Goal: Transaction & Acquisition: Book appointment/travel/reservation

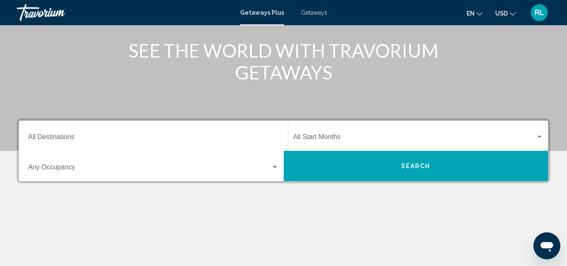
scroll to position [104, 0]
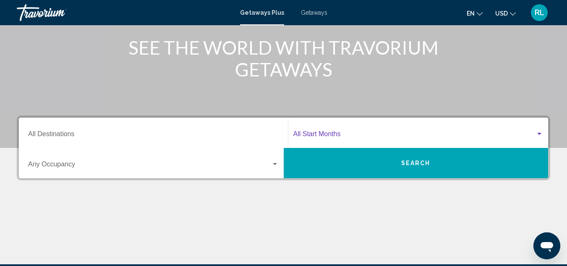
click at [538, 133] on div "Search widget" at bounding box center [540, 134] width 4 height 2
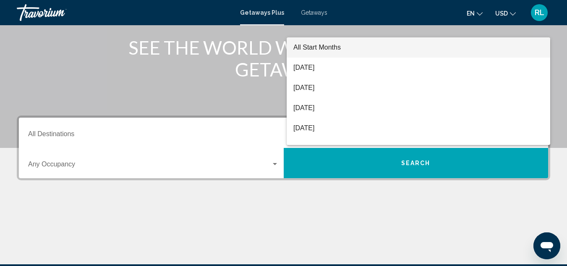
scroll to position [192, 0]
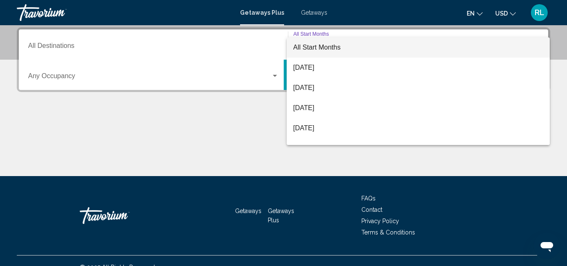
click at [233, 122] on div at bounding box center [283, 133] width 567 height 266
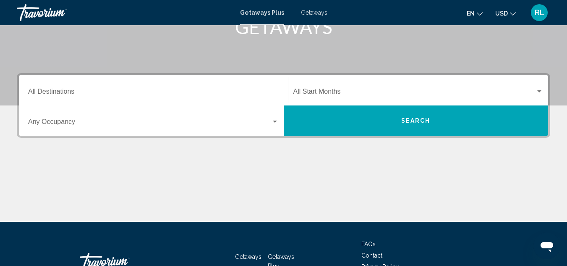
scroll to position [141, 0]
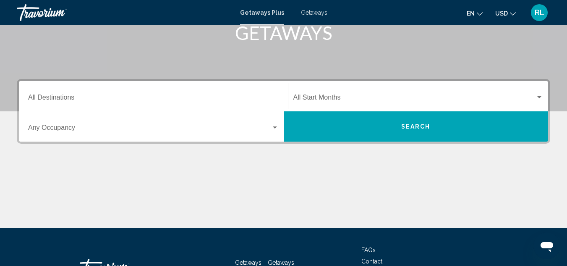
click at [123, 88] on div "Destination All Destinations" at bounding box center [153, 96] width 251 height 26
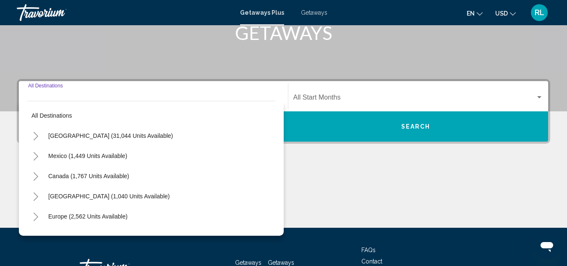
scroll to position [192, 0]
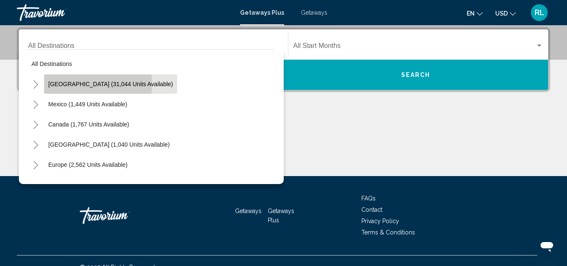
click at [60, 84] on span "[GEOGRAPHIC_DATA] (31,044 units available)" at bounding box center [110, 84] width 125 height 7
type input "**********"
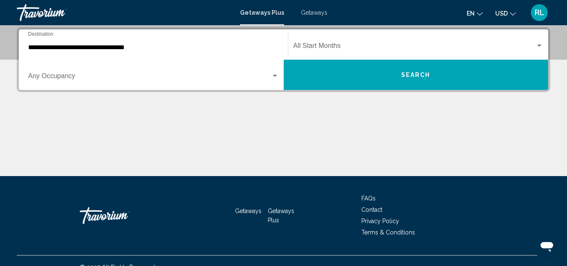
click at [49, 43] on div "**********" at bounding box center [153, 44] width 251 height 26
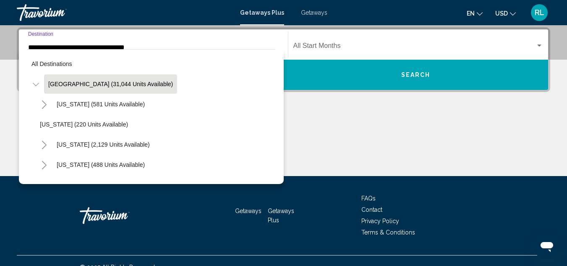
scroll to position [144, 0]
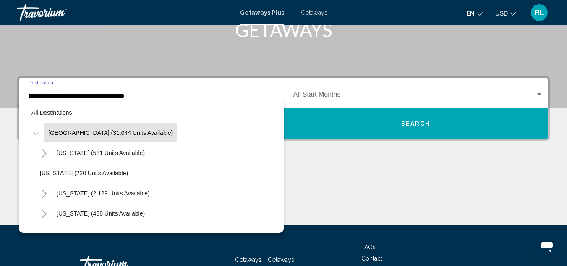
click at [202, 172] on li "[US_STATE] (220 units available)" at bounding box center [156, 173] width 240 height 20
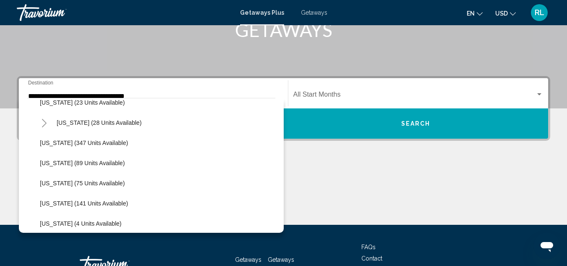
scroll to position [0, 0]
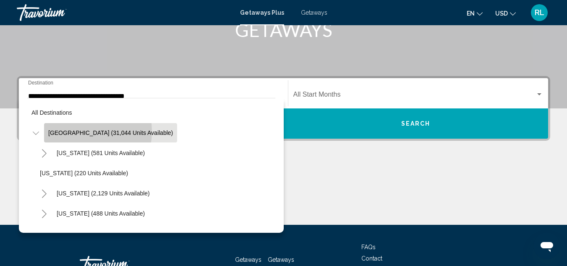
click at [78, 131] on span "[GEOGRAPHIC_DATA] (31,044 units available)" at bounding box center [110, 132] width 125 height 7
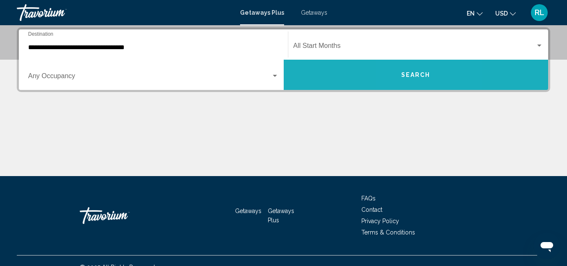
click at [409, 73] on span "Search" at bounding box center [415, 75] width 29 height 7
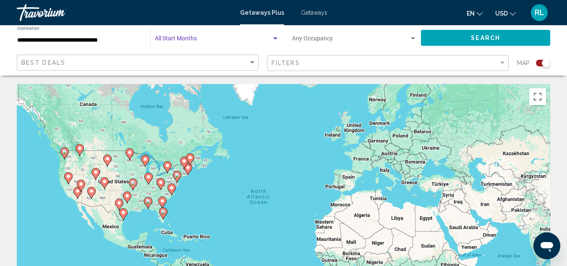
click at [252, 39] on span "Search widget" at bounding box center [213, 40] width 117 height 7
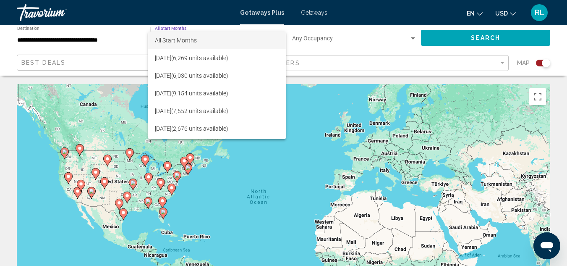
click at [410, 39] on div at bounding box center [283, 133] width 567 height 266
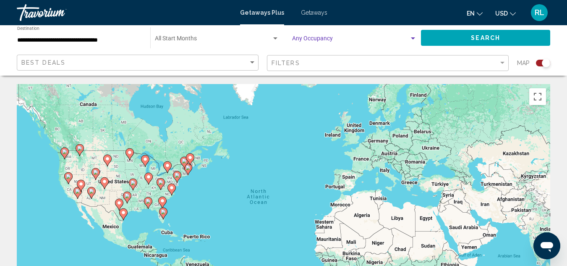
click at [412, 40] on div "Search widget" at bounding box center [413, 38] width 8 height 7
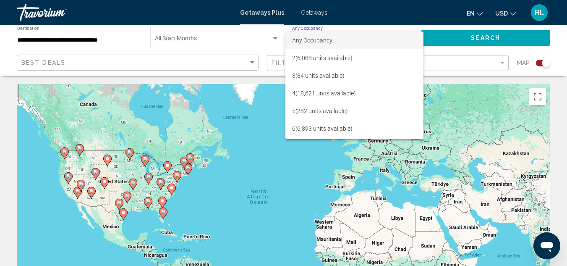
click at [254, 39] on div at bounding box center [283, 133] width 567 height 266
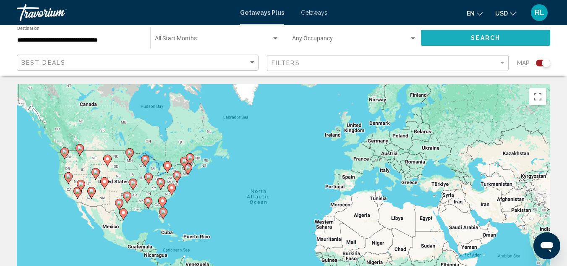
click at [470, 38] on button "Search" at bounding box center [485, 38] width 129 height 16
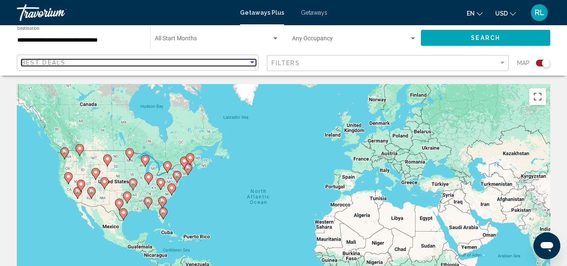
click at [205, 64] on div "Best Deals" at bounding box center [134, 62] width 227 height 7
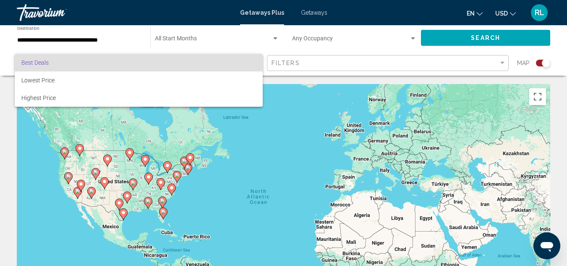
click at [502, 65] on div at bounding box center [283, 133] width 567 height 266
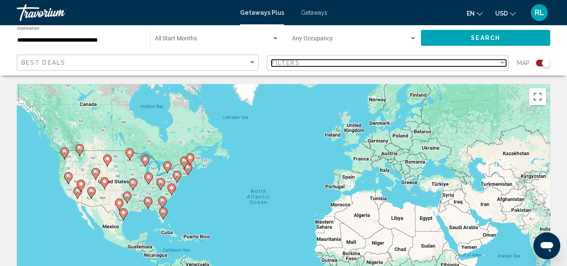
click at [503, 62] on div "Filter" at bounding box center [503, 63] width 4 height 2
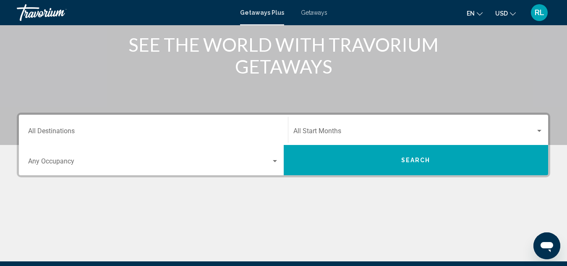
scroll to position [108, 0]
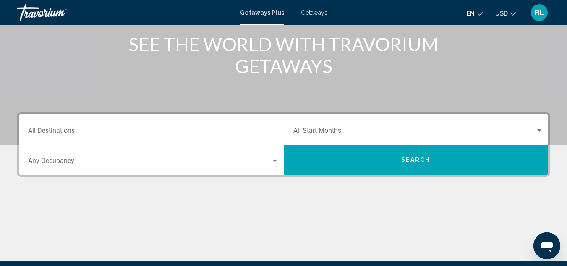
click at [365, 161] on button "Search" at bounding box center [416, 159] width 265 height 30
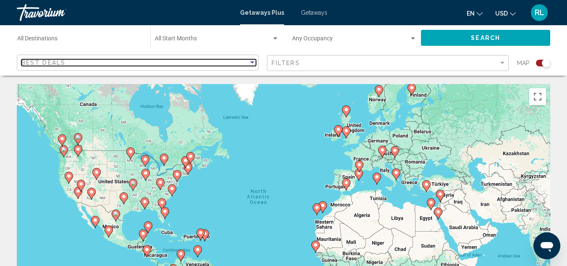
click at [252, 61] on div "Sort by" at bounding box center [252, 62] width 4 height 2
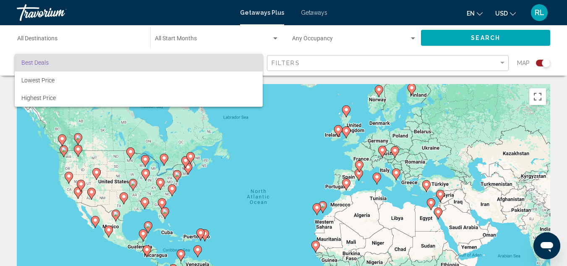
click at [504, 62] on div at bounding box center [283, 133] width 567 height 266
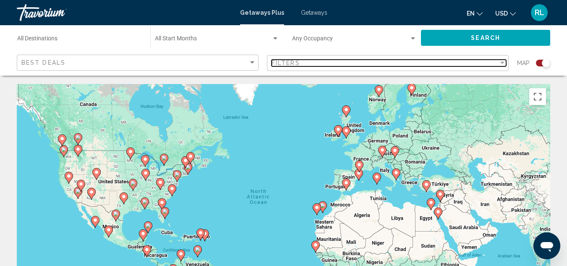
click at [504, 62] on div "Filter" at bounding box center [503, 63] width 4 height 2
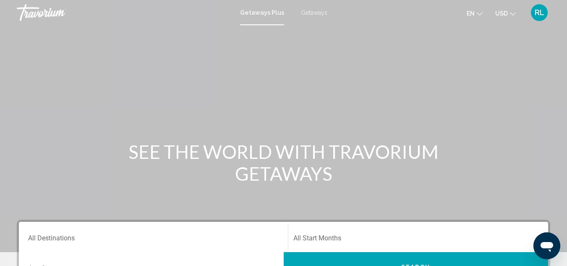
click at [311, 10] on span "Getaways" at bounding box center [314, 12] width 26 height 7
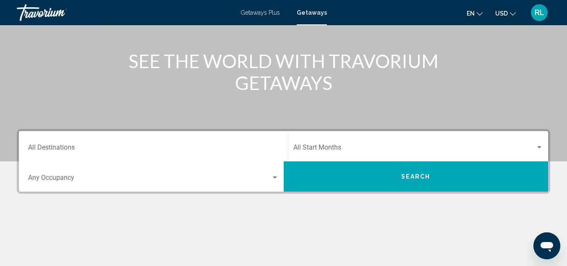
scroll to position [90, 0]
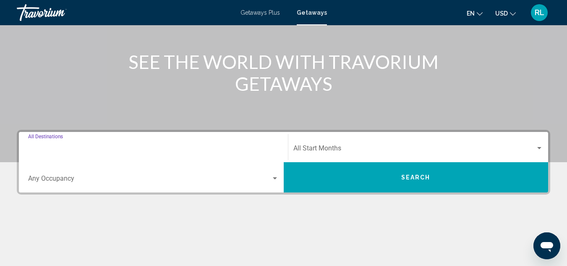
click at [50, 151] on input "Destination All Destinations" at bounding box center [153, 150] width 251 height 8
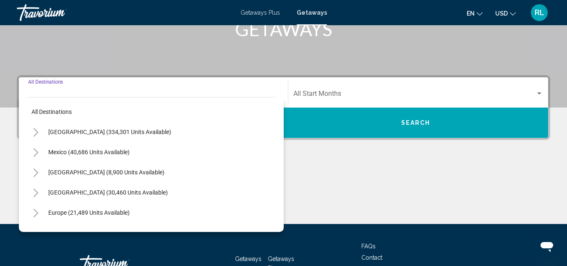
scroll to position [142, 0]
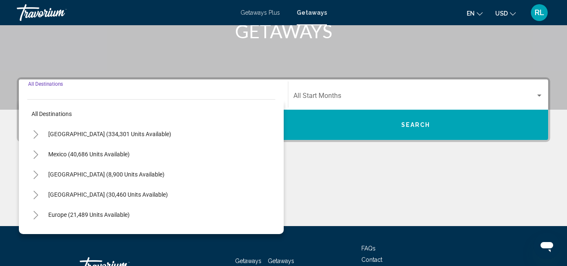
click at [351, 184] on div "Main content" at bounding box center [284, 194] width 534 height 63
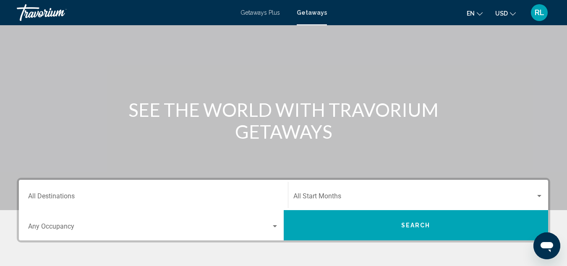
scroll to position [41, 0]
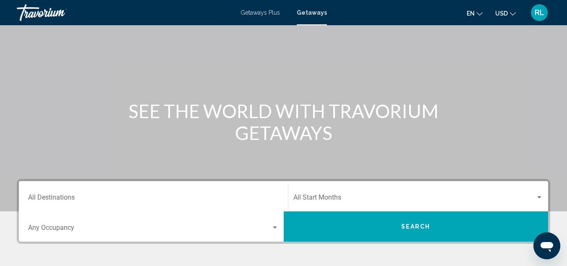
click at [262, 194] on div "Destination All Destinations" at bounding box center [153, 196] width 251 height 26
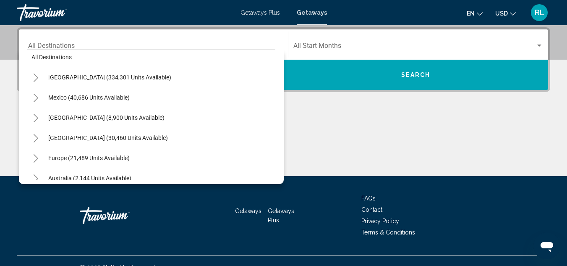
scroll to position [0, 0]
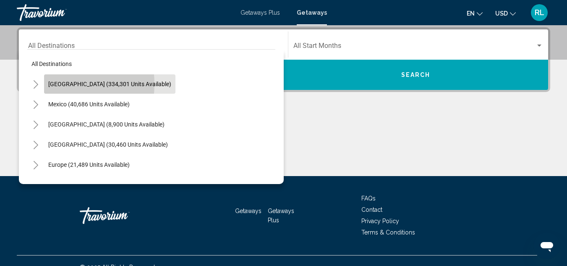
click at [55, 84] on span "[GEOGRAPHIC_DATA] (334,301 units available)" at bounding box center [109, 84] width 123 height 7
type input "**********"
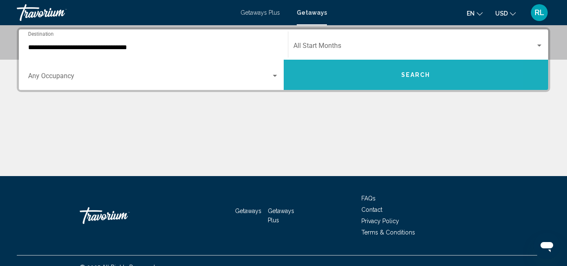
click at [323, 69] on button "Search" at bounding box center [416, 75] width 265 height 30
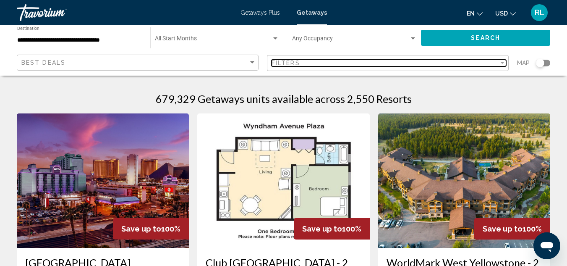
click at [503, 62] on div "Filter" at bounding box center [503, 63] width 4 height 2
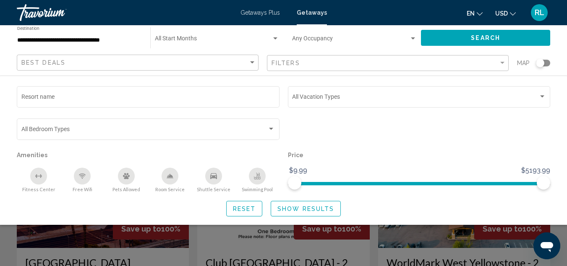
click at [459, 137] on div "Search widget" at bounding box center [419, 133] width 271 height 32
click at [5, 127] on div "Resort name Vacation Types All Vacation Types Bedroom Types All Bedroom Types A…" at bounding box center [283, 150] width 567 height 132
drag, startPoint x: 563, startPoint y: 0, endPoint x: 356, endPoint y: 139, distance: 248.8
click at [356, 139] on div "Search widget" at bounding box center [419, 133] width 271 height 32
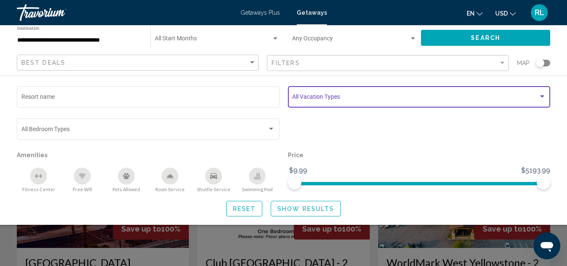
click at [540, 95] on div "Search widget" at bounding box center [543, 96] width 8 height 7
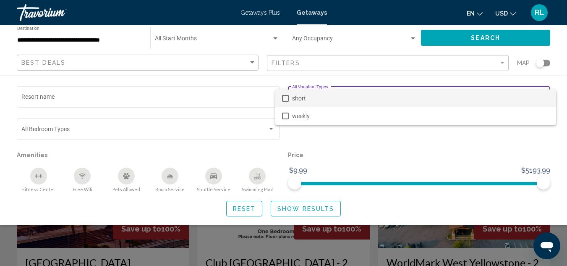
click at [47, 97] on div at bounding box center [283, 133] width 567 height 266
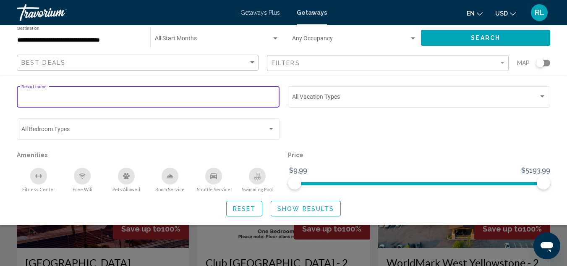
click at [53, 97] on input "Resort name" at bounding box center [148, 98] width 254 height 7
type input "**********"
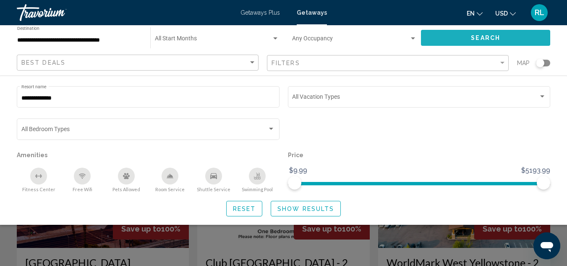
click at [479, 37] on span "Search" at bounding box center [485, 38] width 29 height 7
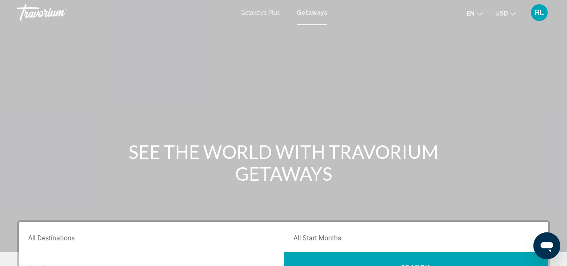
click at [512, 14] on icon "Change currency" at bounding box center [513, 13] width 6 height 3
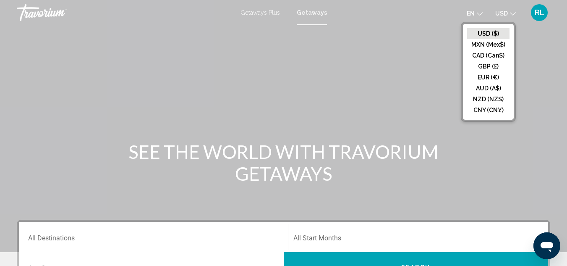
click at [484, 32] on button "USD ($)" at bounding box center [488, 33] width 42 height 11
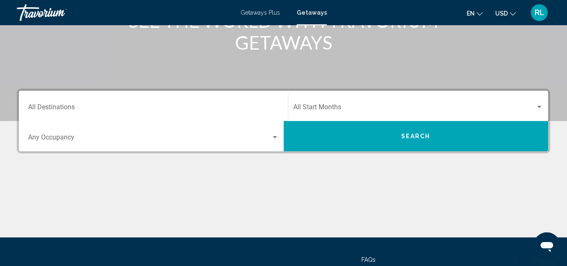
scroll to position [127, 0]
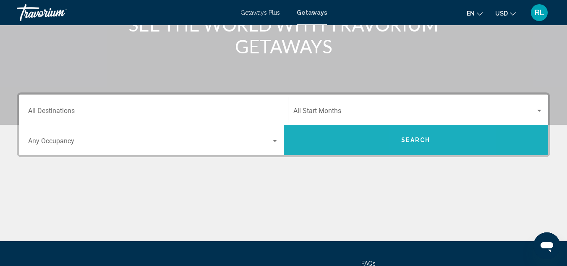
click at [429, 142] on span "Search" at bounding box center [415, 140] width 29 height 7
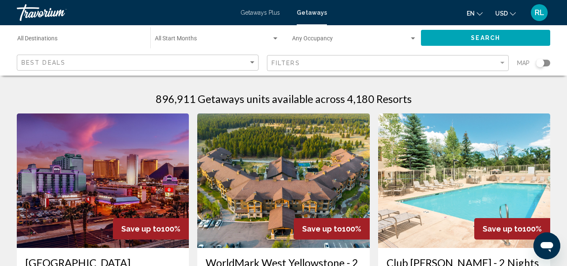
click at [523, 180] on img "Main content" at bounding box center [464, 180] width 172 height 134
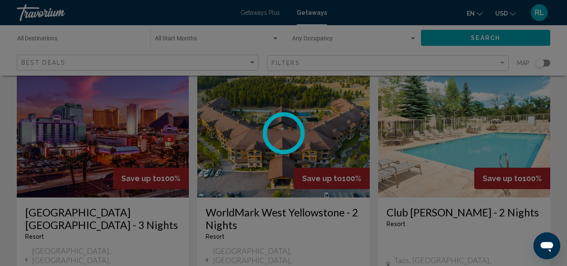
scroll to position [92, 0]
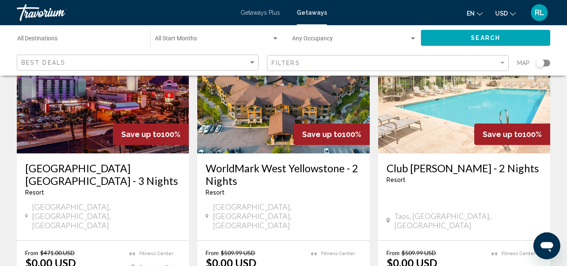
scroll to position [22, 0]
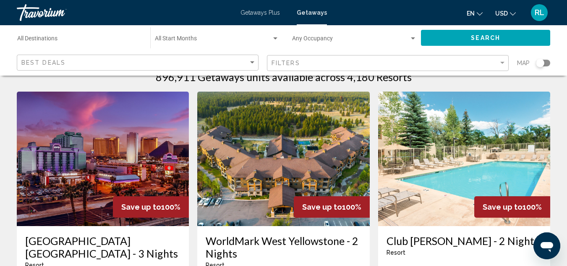
click at [540, 64] on div "Search widget" at bounding box center [540, 63] width 8 height 8
click at [545, 64] on div "Search widget" at bounding box center [546, 63] width 8 height 8
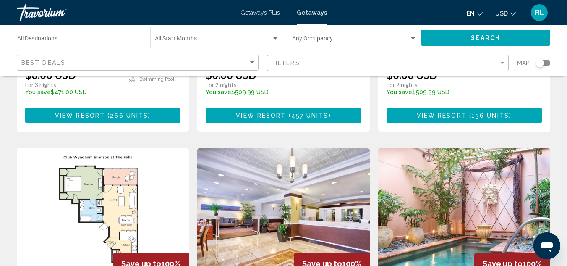
scroll to position [22, 0]
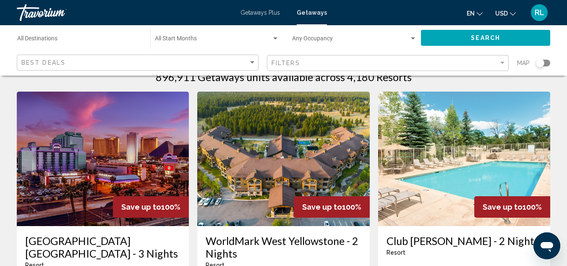
click at [257, 13] on span "Getaways Plus" at bounding box center [260, 12] width 39 height 7
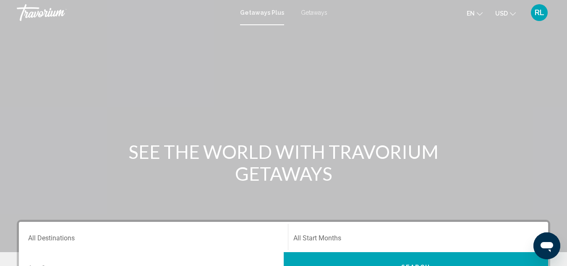
click at [313, 12] on span "Getaways" at bounding box center [314, 12] width 26 height 7
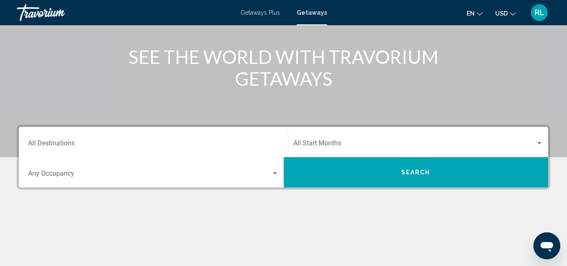
scroll to position [94, 0]
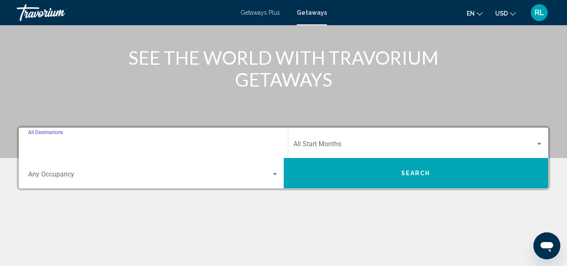
click at [260, 144] on input "Destination All Destinations" at bounding box center [153, 146] width 251 height 8
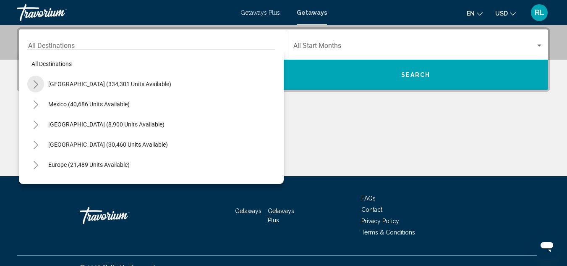
click at [38, 81] on icon "Toggle United States (334,301 units available)" at bounding box center [36, 84] width 6 height 8
click at [182, 136] on li "[US_STATE] (1,584 units available)" at bounding box center [156, 144] width 240 height 20
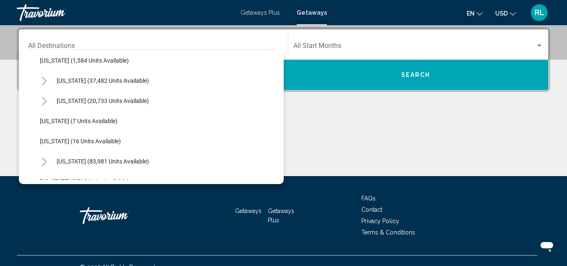
scroll to position [151, 0]
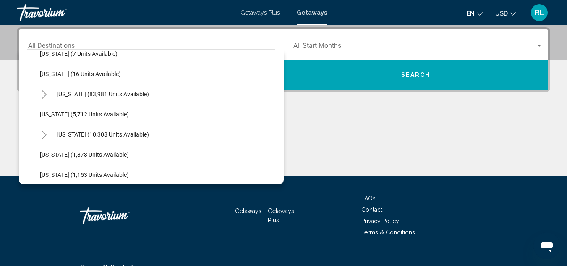
click at [269, 177] on li "[US_STATE] (1,153 units available)" at bounding box center [156, 175] width 240 height 20
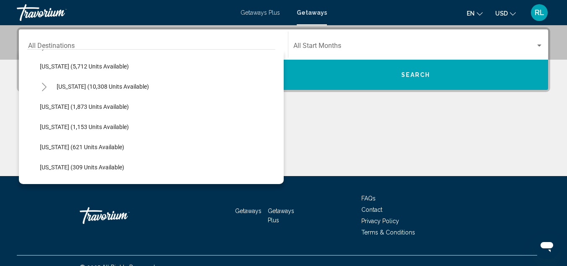
scroll to position [304, 0]
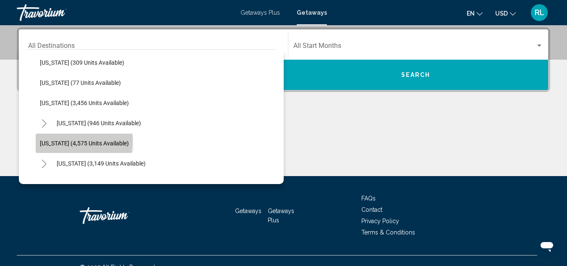
click at [84, 141] on span "[US_STATE] (4,575 units available)" at bounding box center [84, 143] width 89 height 7
type input "**********"
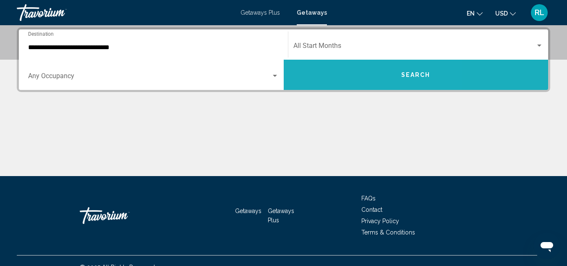
click at [346, 73] on button "Search" at bounding box center [416, 75] width 265 height 30
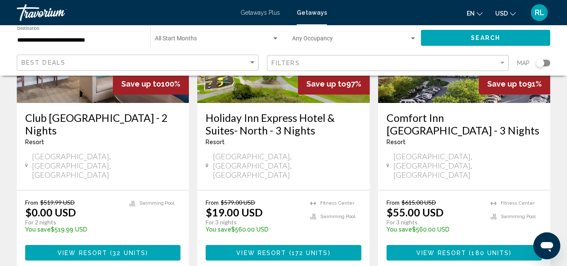
scroll to position [128, 0]
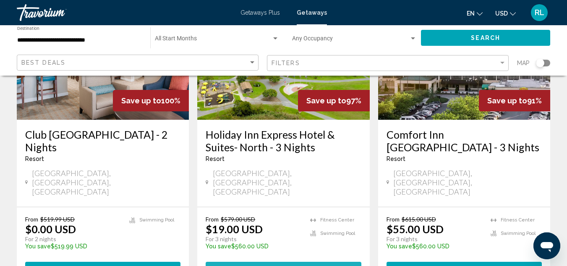
click at [294, 265] on span "172 units" at bounding box center [310, 269] width 37 height 7
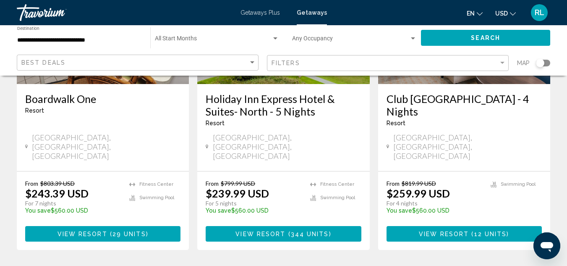
scroll to position [1138, 0]
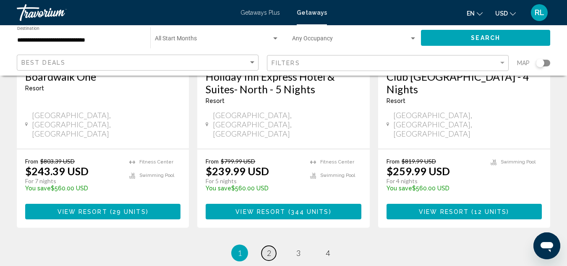
click at [270, 248] on span "2" at bounding box center [269, 252] width 4 height 9
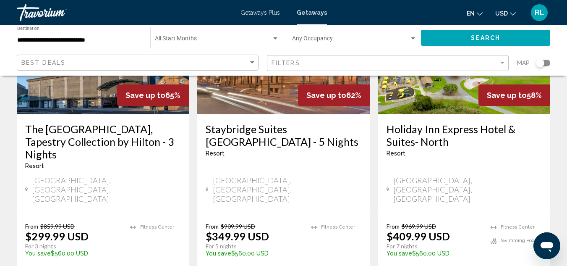
scroll to position [1115, 0]
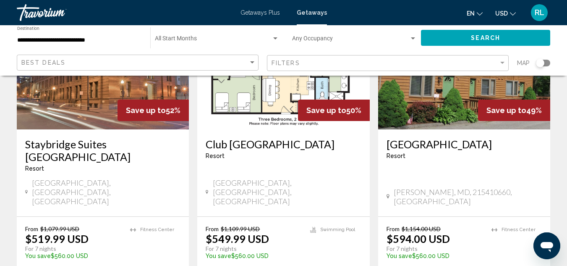
scroll to position [1103, 0]
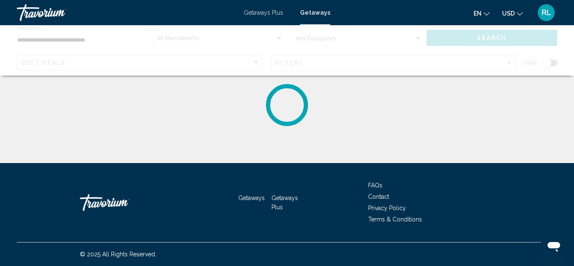
click at [327, 202] on div "Getaways Getaways Plus FAQs Contact Privacy Policy Terms & Conditions" at bounding box center [287, 202] width 540 height 79
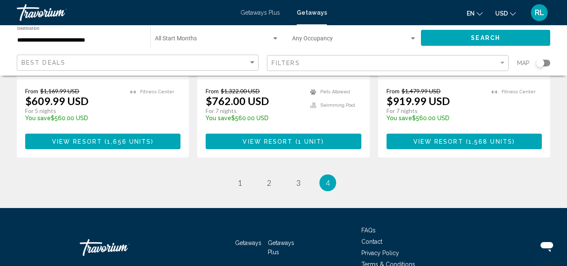
scroll to position [283, 0]
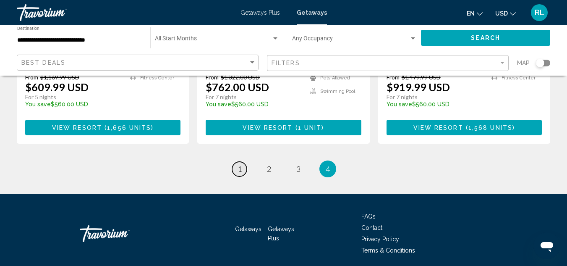
click at [241, 162] on link "page 1" at bounding box center [239, 169] width 15 height 15
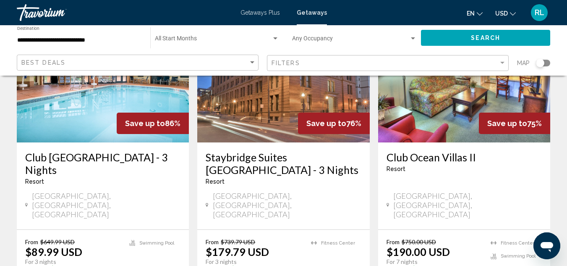
scroll to position [439, 0]
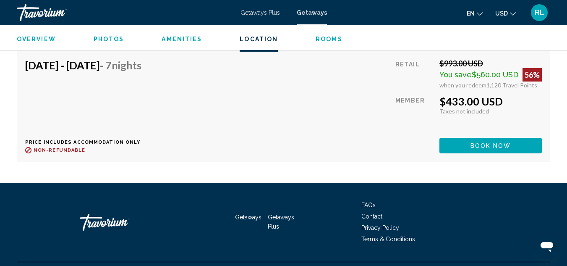
scroll to position [9202, 0]
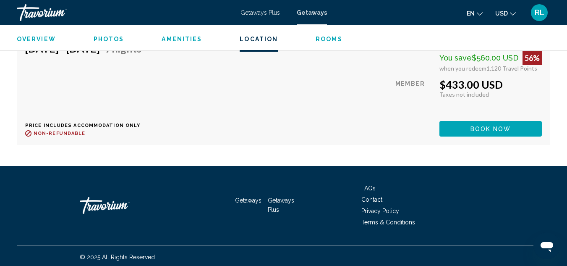
click at [567, 3] on mat-toolbar "Getaways Plus Getaways en English Español Français Italiano Português русский U…" at bounding box center [283, 12] width 567 height 25
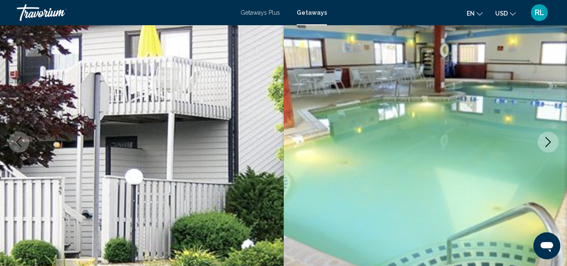
scroll to position [0, 0]
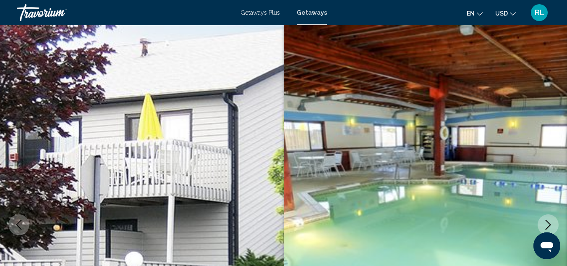
click at [546, 224] on icon "Next image" at bounding box center [548, 225] width 10 height 10
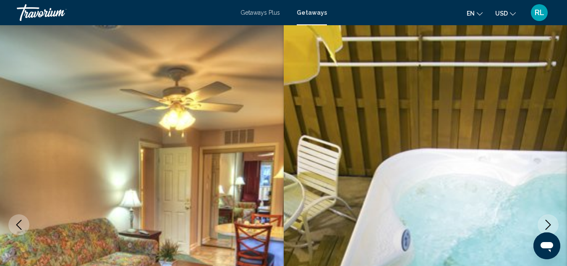
click at [546, 224] on icon "Next image" at bounding box center [548, 225] width 10 height 10
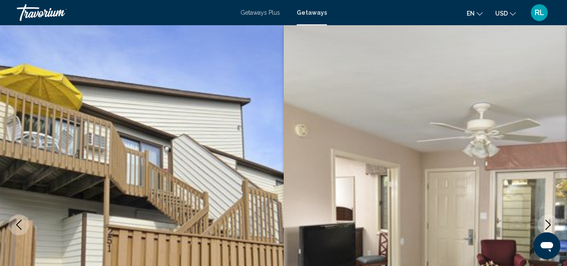
click at [546, 224] on icon "Next image" at bounding box center [548, 225] width 10 height 10
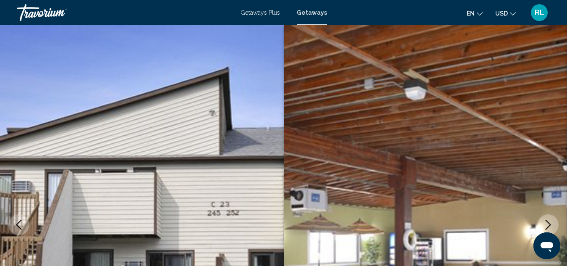
click at [546, 224] on icon "Next image" at bounding box center [548, 225] width 10 height 10
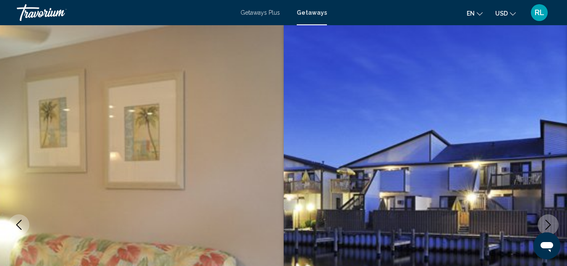
click at [546, 224] on icon "Next image" at bounding box center [548, 225] width 10 height 10
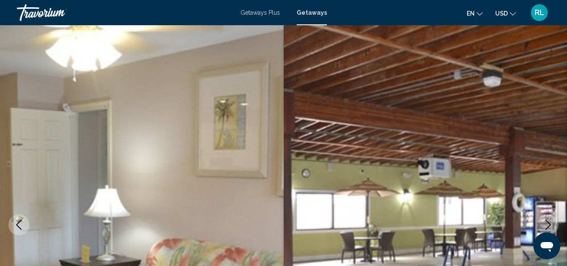
click at [546, 224] on icon "Next image" at bounding box center [548, 225] width 10 height 10
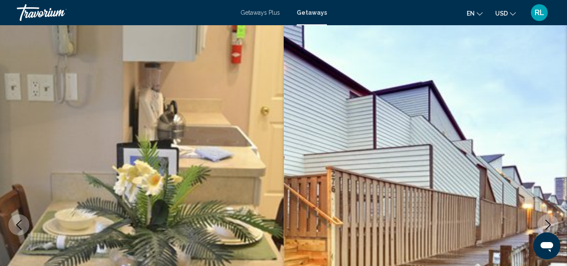
click at [546, 224] on icon "Next image" at bounding box center [548, 225] width 10 height 10
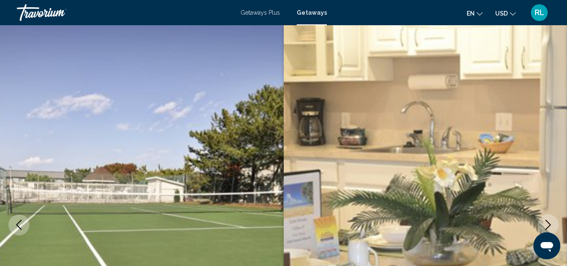
click at [546, 224] on icon "Next image" at bounding box center [548, 225] width 10 height 10
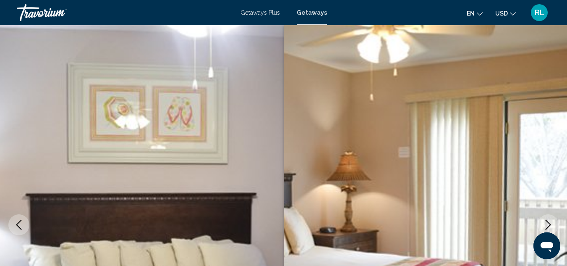
click at [546, 224] on icon "Next image" at bounding box center [548, 225] width 10 height 10
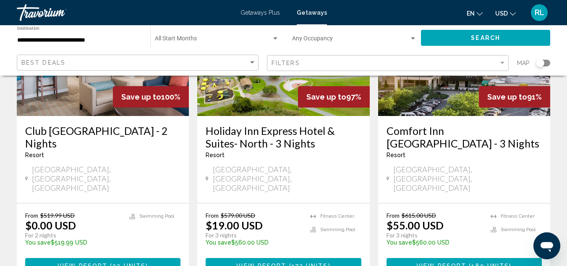
scroll to position [130, 0]
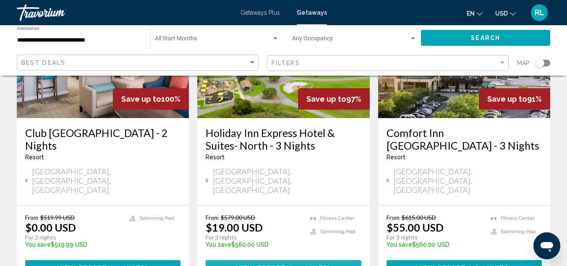
click at [288, 265] on span "Main content" at bounding box center [287, 268] width 3 height 7
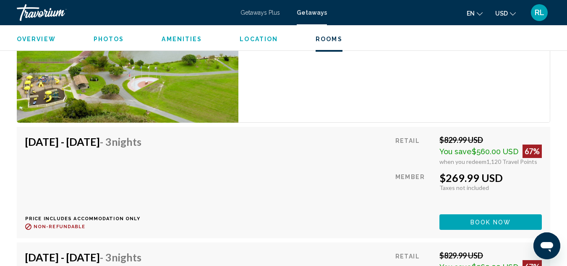
scroll to position [1435, 0]
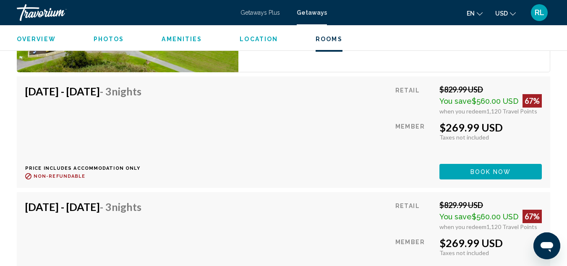
click at [253, 12] on span "Getaways Plus" at bounding box center [260, 12] width 39 height 7
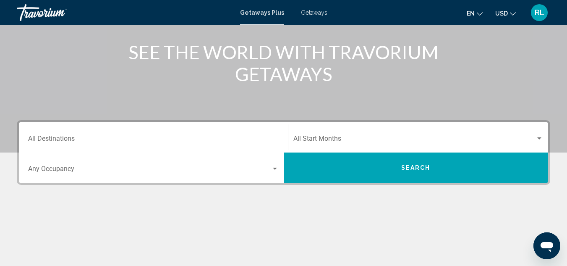
scroll to position [100, 0]
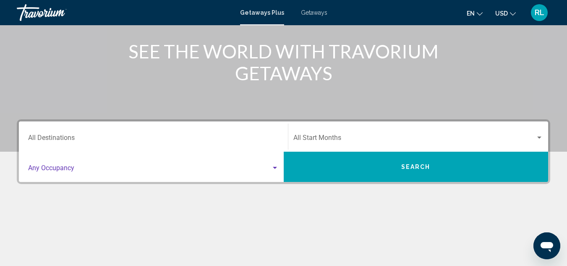
click at [278, 168] on div "Search widget" at bounding box center [275, 168] width 8 height 7
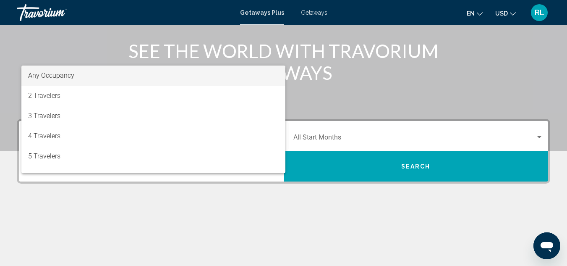
scroll to position [102, 0]
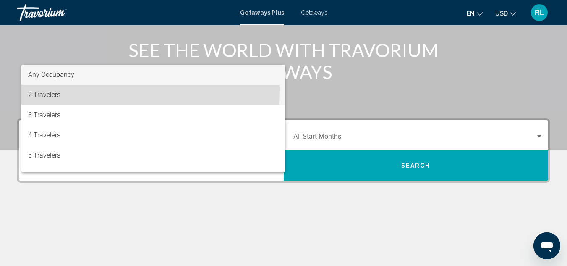
click at [108, 90] on span "2 Travelers" at bounding box center [153, 95] width 251 height 20
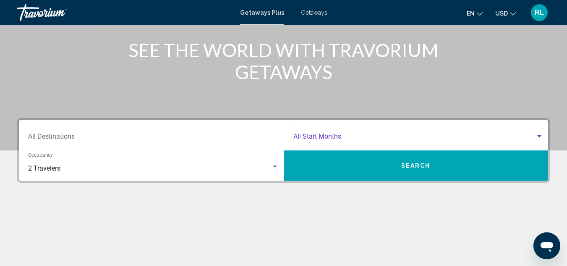
click at [540, 135] on div "Search widget" at bounding box center [540, 136] width 8 height 7
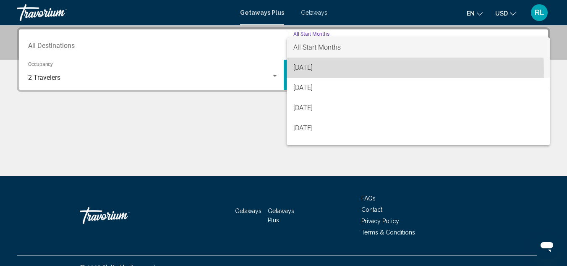
click at [334, 70] on span "[DATE]" at bounding box center [419, 68] width 250 height 20
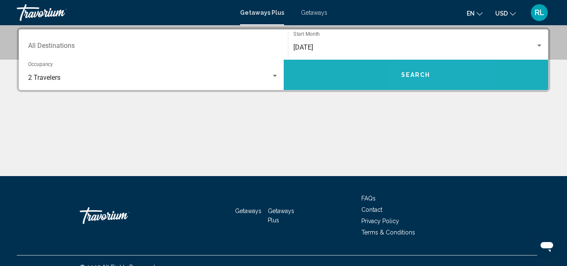
click at [423, 79] on button "Search" at bounding box center [416, 75] width 265 height 30
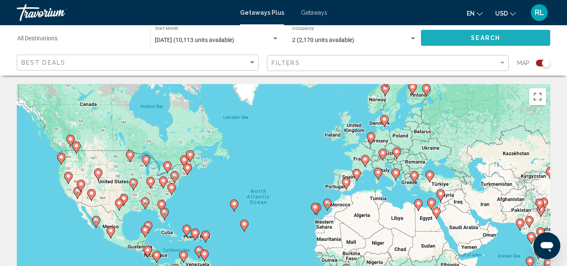
click at [478, 37] on span "Search" at bounding box center [485, 38] width 29 height 7
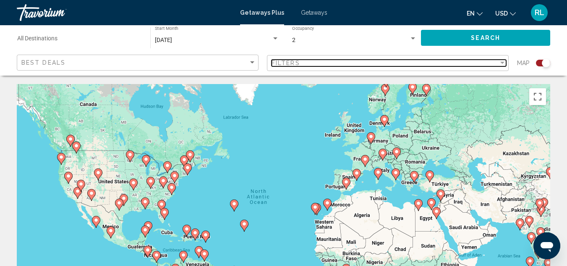
click at [504, 60] on div "Filter" at bounding box center [503, 63] width 8 height 7
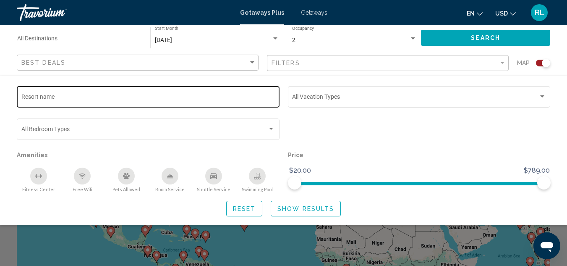
click at [117, 93] on div "Resort name" at bounding box center [148, 95] width 254 height 23
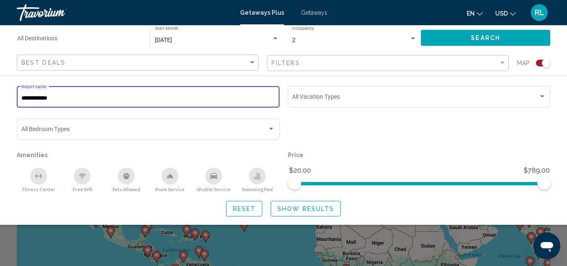
type input "**********"
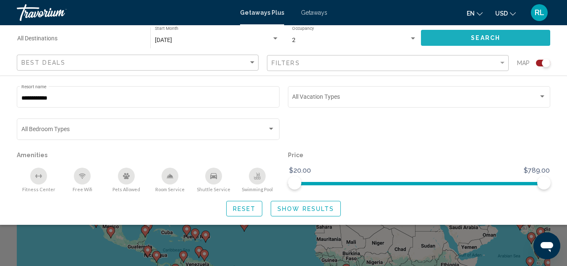
click at [456, 38] on button "Search" at bounding box center [485, 38] width 129 height 16
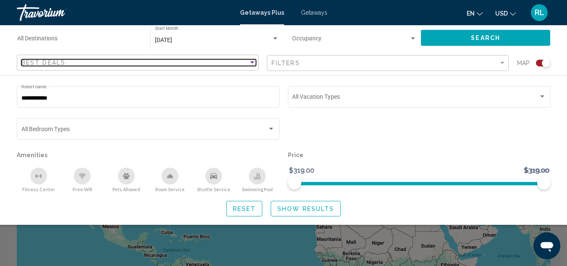
click at [251, 60] on div "Sort by" at bounding box center [253, 62] width 8 height 7
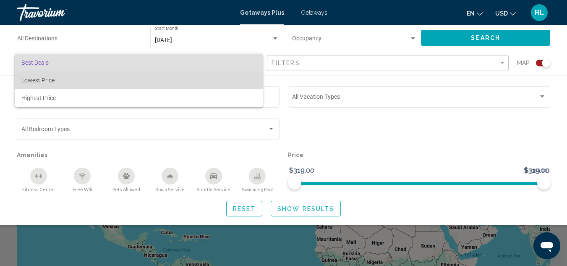
click at [239, 79] on span "Lowest Price" at bounding box center [138, 80] width 235 height 18
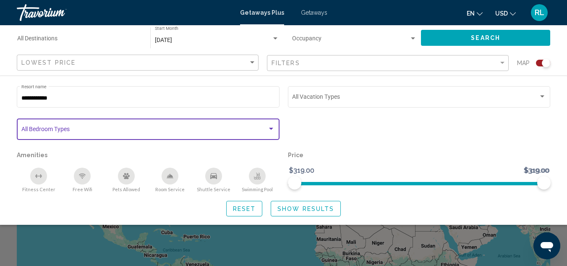
click at [273, 129] on div "Search widget" at bounding box center [271, 129] width 4 height 2
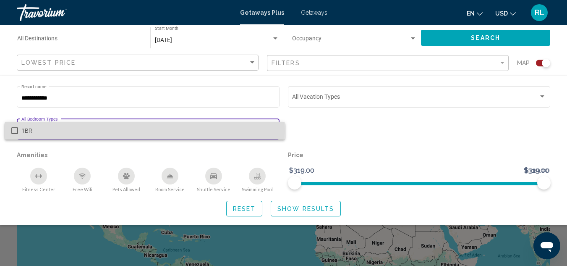
click at [16, 131] on mat-pseudo-checkbox at bounding box center [14, 130] width 7 height 7
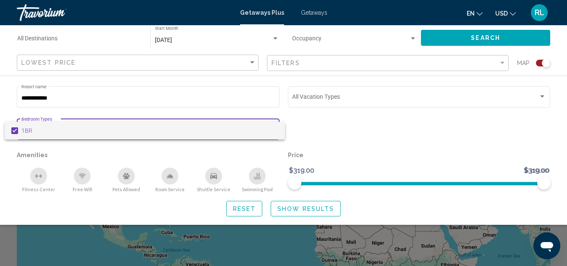
click at [543, 94] on div at bounding box center [283, 133] width 567 height 266
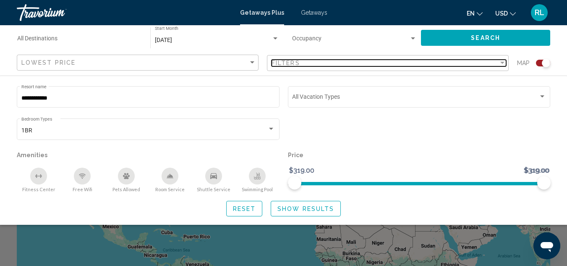
click at [502, 61] on div "Filter" at bounding box center [503, 63] width 8 height 7
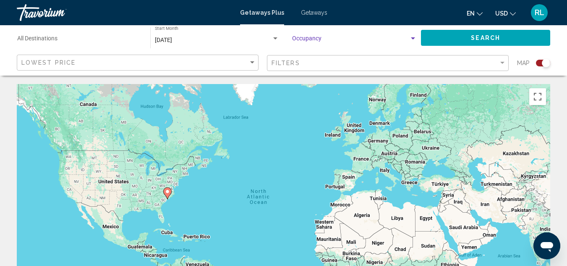
click at [415, 37] on div "Search widget" at bounding box center [413, 38] width 8 height 7
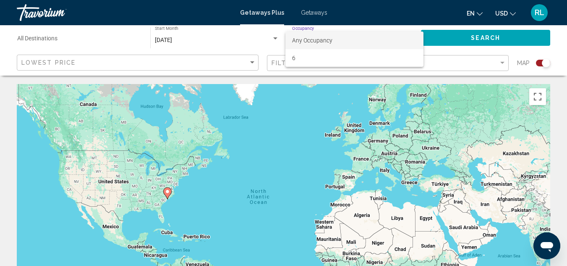
click at [514, 14] on div at bounding box center [283, 133] width 567 height 266
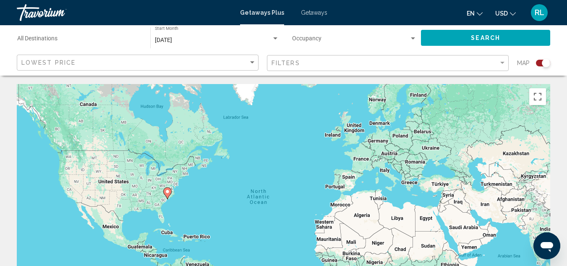
click at [315, 15] on span "Getaways" at bounding box center [314, 12] width 26 height 7
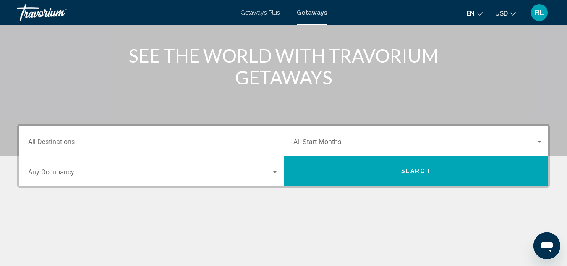
scroll to position [96, 0]
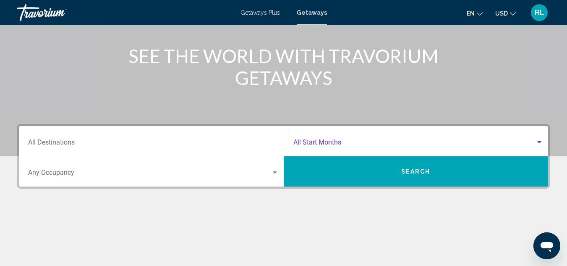
click at [538, 142] on div "Search widget" at bounding box center [540, 142] width 4 height 2
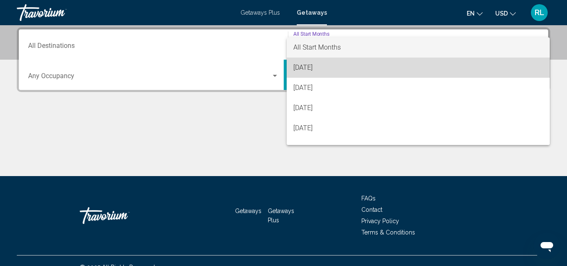
click at [419, 70] on span "[DATE]" at bounding box center [419, 68] width 250 height 20
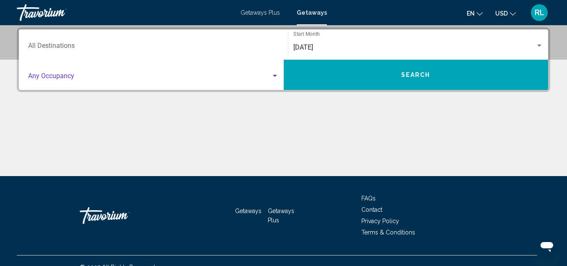
click at [274, 73] on div "Search widget" at bounding box center [275, 76] width 8 height 7
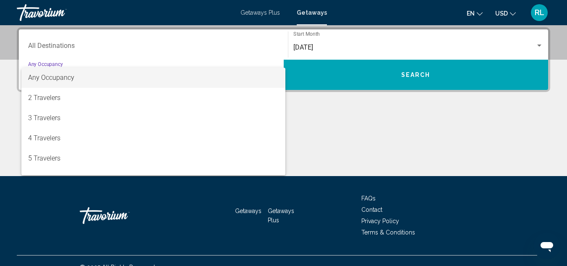
click at [331, 132] on div at bounding box center [283, 133] width 567 height 266
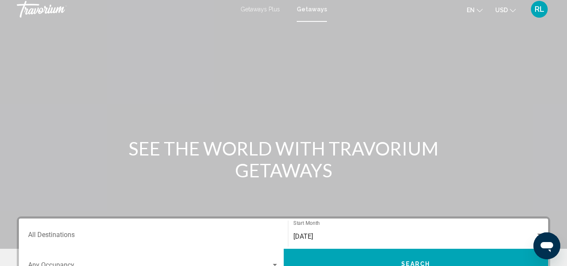
scroll to position [0, 0]
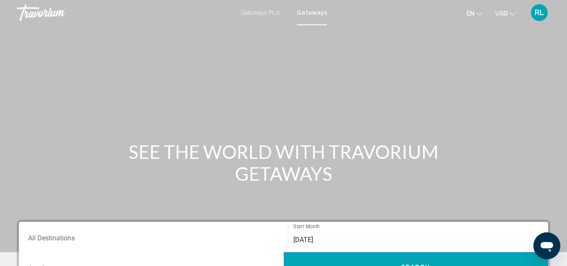
click at [514, 11] on icon "Change currency" at bounding box center [513, 14] width 6 height 6
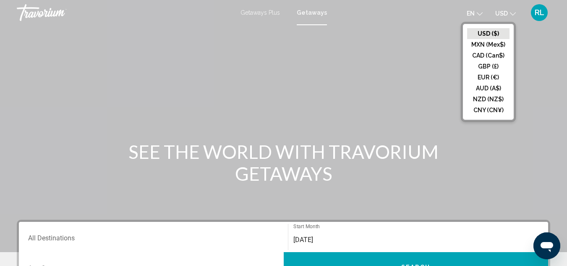
click at [536, 32] on div "Main content" at bounding box center [283, 126] width 567 height 252
